Goal: Information Seeking & Learning: Find specific fact

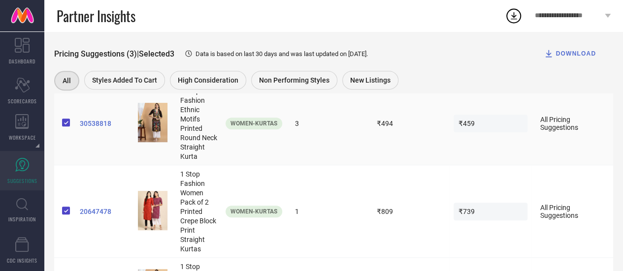
scroll to position [186, 0]
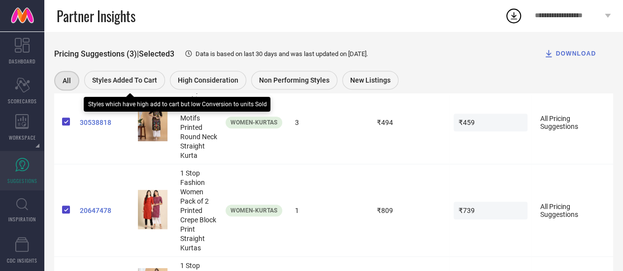
click at [115, 81] on span "Styles Added To Cart" at bounding box center [124, 80] width 65 height 8
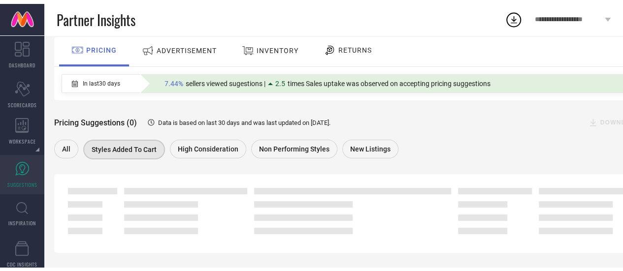
scroll to position [125, 0]
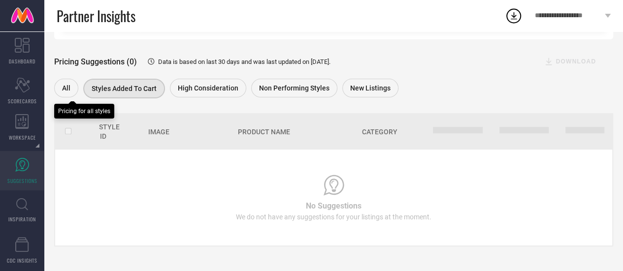
click at [62, 88] on span "All" at bounding box center [66, 88] width 8 height 8
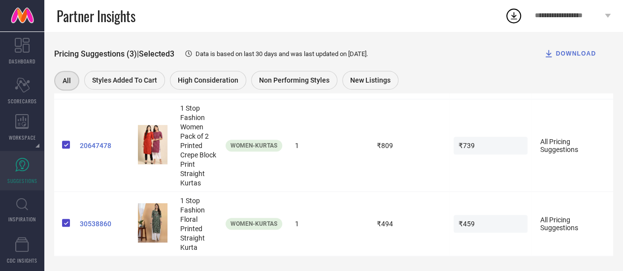
scroll to position [256, 0]
click at [96, 225] on span "30538860" at bounding box center [105, 224] width 50 height 8
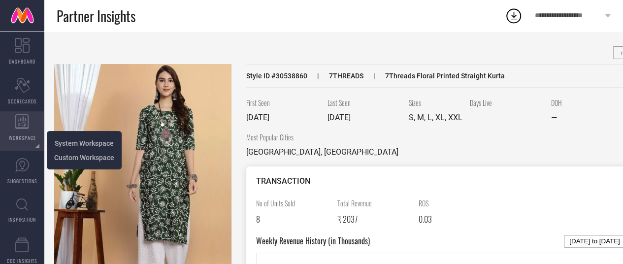
click at [19, 138] on span "WORKSPACE" at bounding box center [22, 137] width 27 height 7
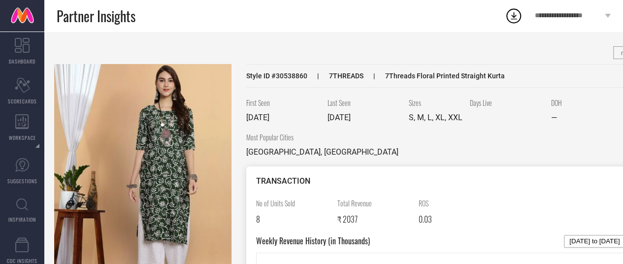
click at [350, 75] on span "7THREADS" at bounding box center [335, 76] width 56 height 8
copy span "7THREADS"
click at [286, 74] on span "Style ID # 30538860" at bounding box center [276, 76] width 61 height 8
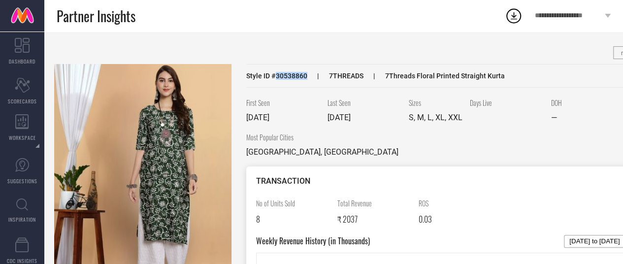
click at [286, 74] on span "Style ID # 30538860" at bounding box center [276, 76] width 61 height 8
copy span "30538860"
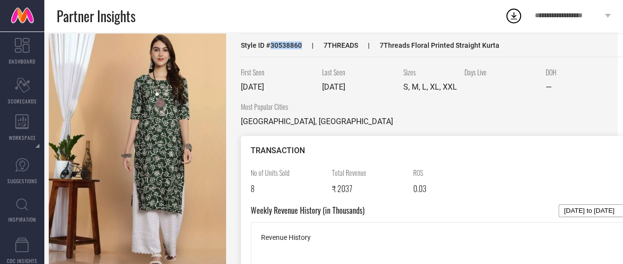
scroll to position [31, 0]
